Goal: Download file/media

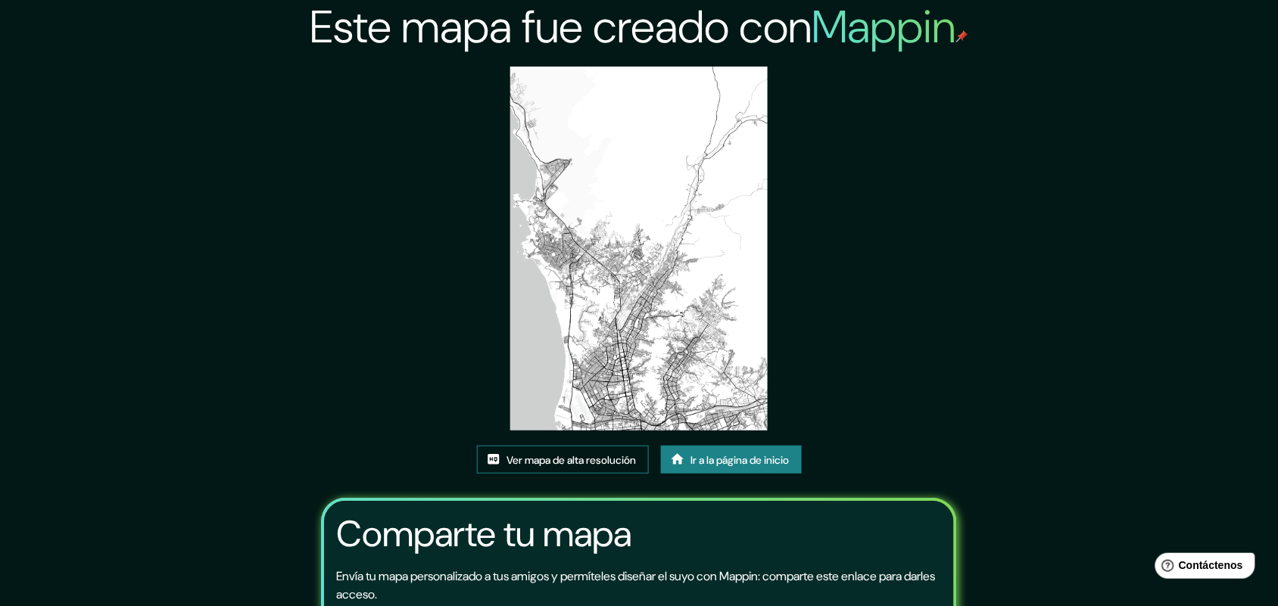
click at [562, 459] on font "Ver mapa de alta resolución" at bounding box center [571, 460] width 129 height 14
click at [542, 453] on font "Ver mapa de alta resolución" at bounding box center [571, 460] width 129 height 14
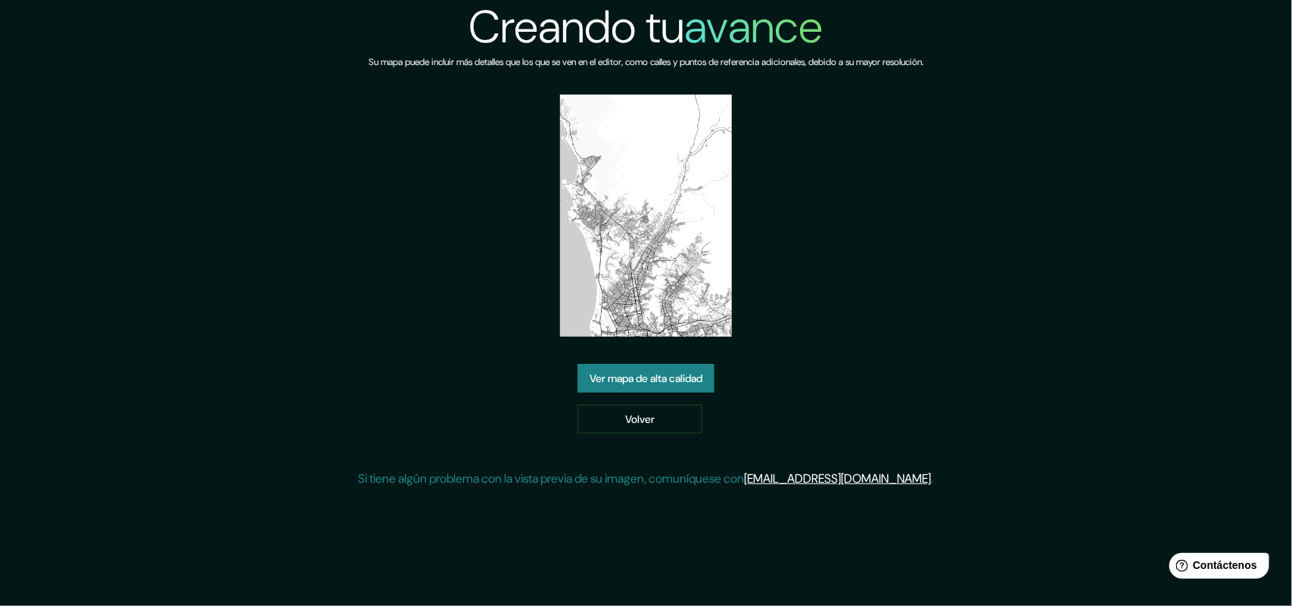
click at [657, 377] on font "Ver mapa de alta calidad" at bounding box center [646, 379] width 113 height 14
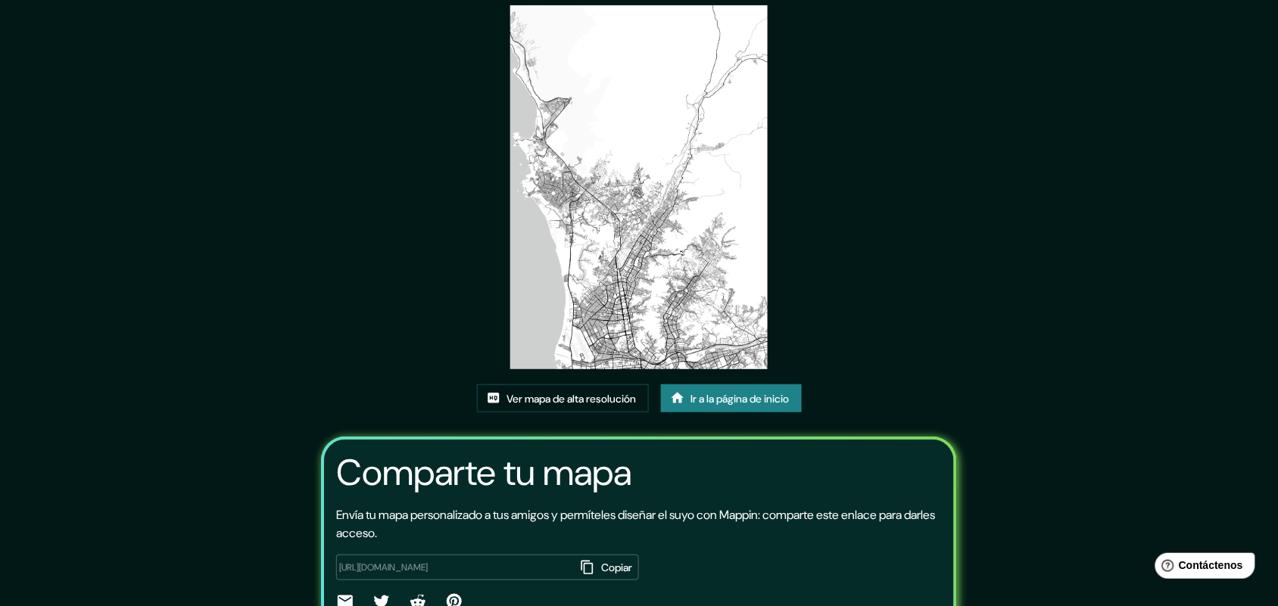
scroll to position [138, 0]
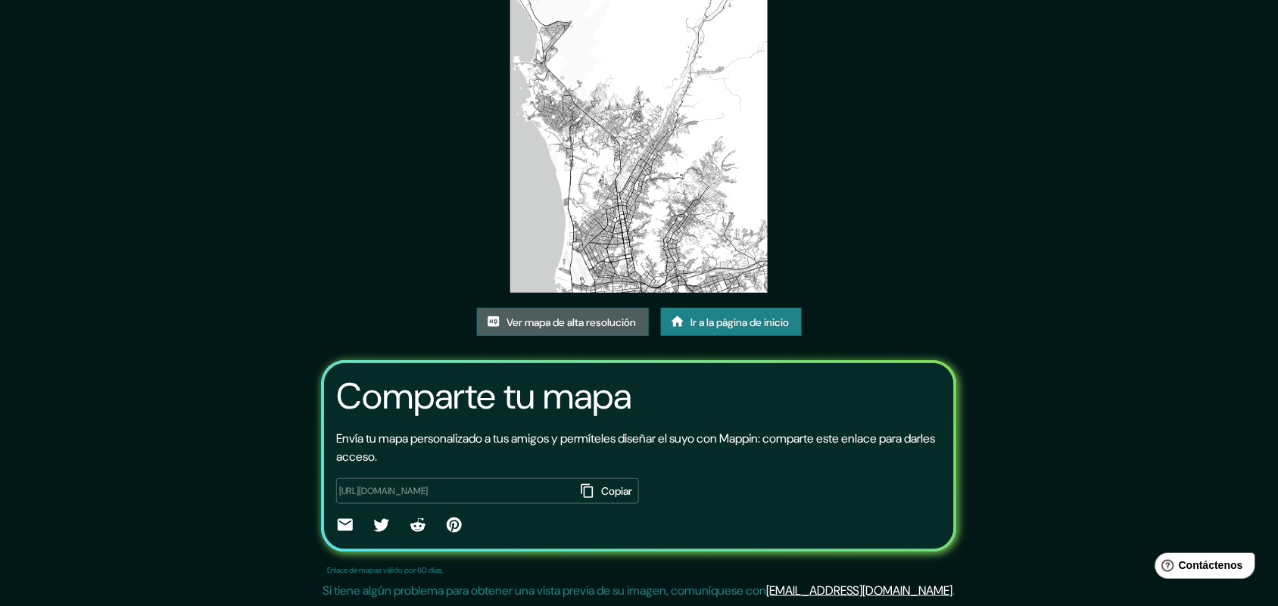
click at [615, 319] on font "Ver mapa de alta resolución" at bounding box center [571, 323] width 129 height 14
